Goal: Task Accomplishment & Management: Use online tool/utility

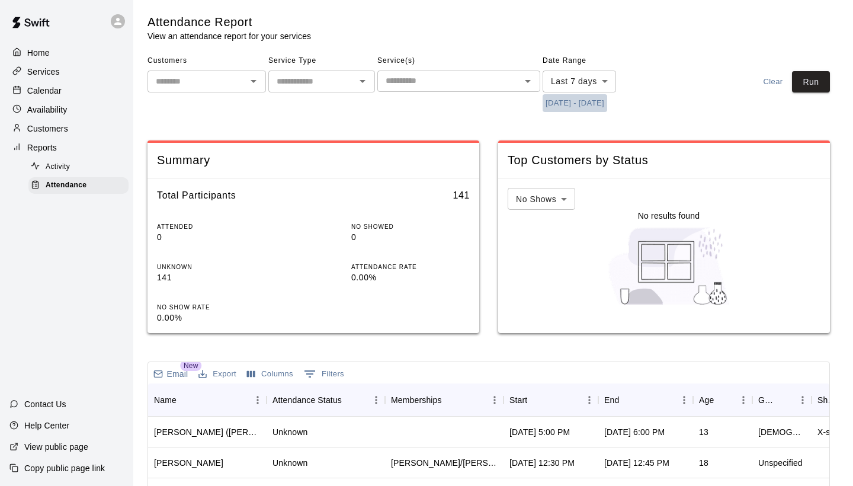
click at [590, 111] on button "[DATE] - [DATE]" at bounding box center [574, 103] width 65 height 18
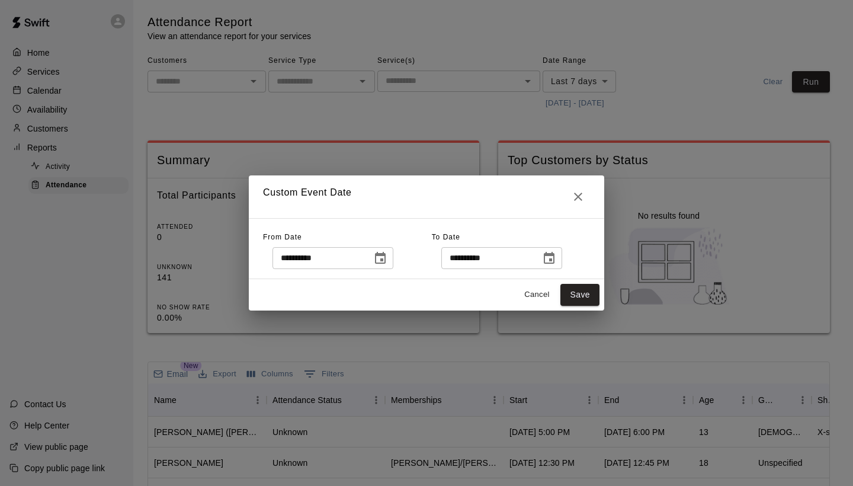
click at [387, 262] on icon "Choose date, selected date is Aug 5, 2025" at bounding box center [380, 258] width 14 height 14
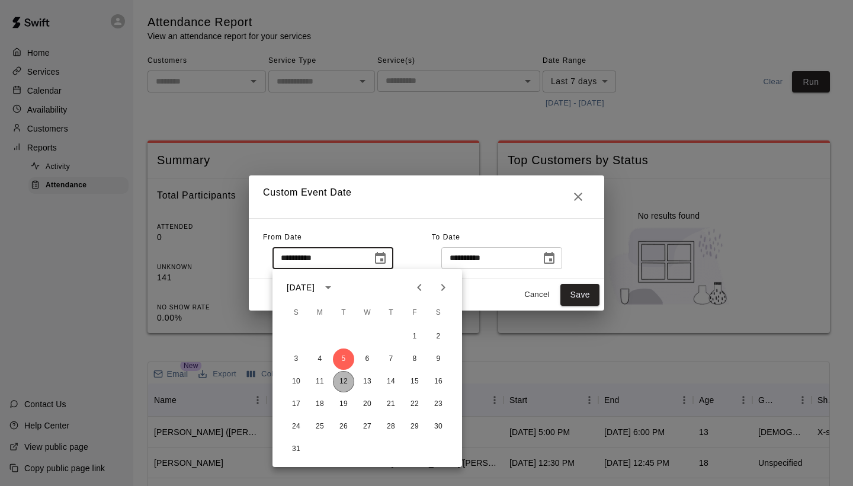
click at [346, 384] on button "12" at bounding box center [343, 381] width 21 height 21
type input "**********"
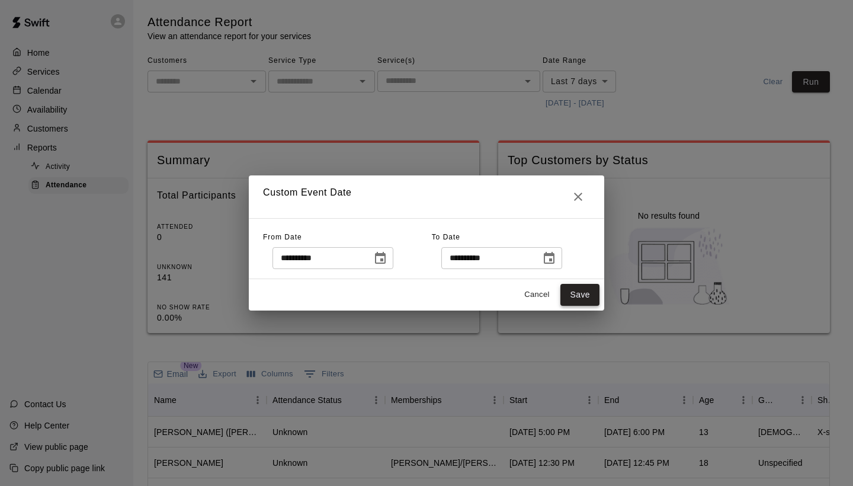
click at [592, 292] on button "Save" at bounding box center [579, 295] width 39 height 22
type input "******"
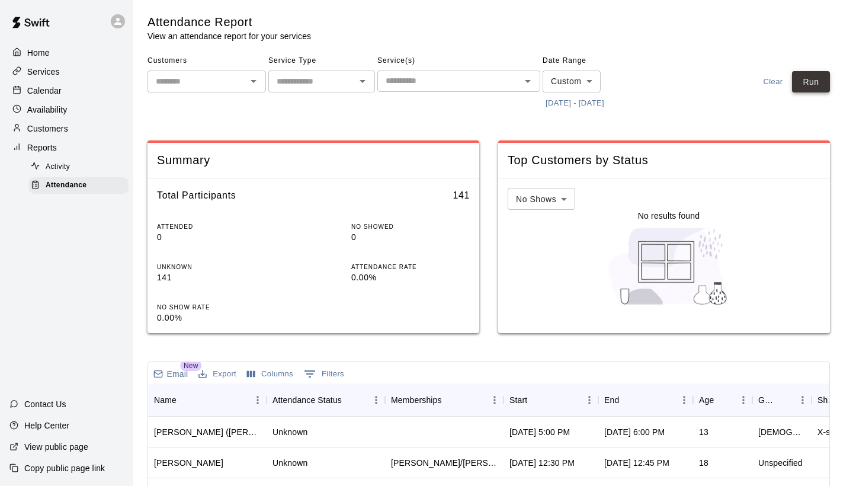
click at [808, 81] on button "Run" at bounding box center [811, 82] width 38 height 22
click at [548, 394] on div "Start" at bounding box center [544, 399] width 71 height 33
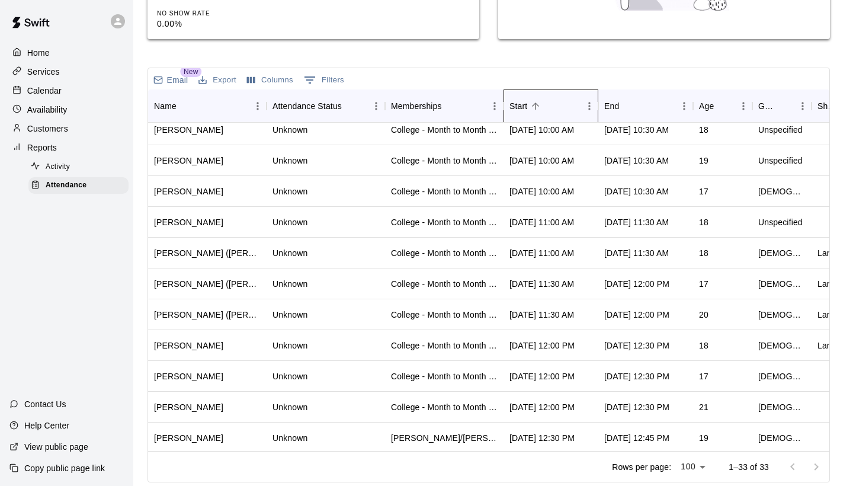
scroll to position [38, 0]
click at [516, 61] on div "Attendance Report View an attendance report for your services Customers ​ Servi…" at bounding box center [488, 101] width 682 height 761
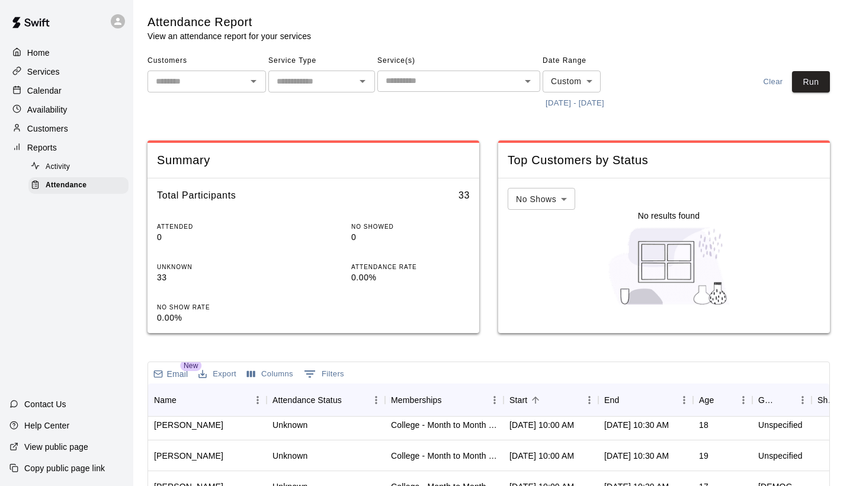
scroll to position [0, 0]
click at [487, 36] on div "Attendance Report View an attendance report for your services" at bounding box center [472, 28] width 651 height 28
